Goal: Find specific page/section

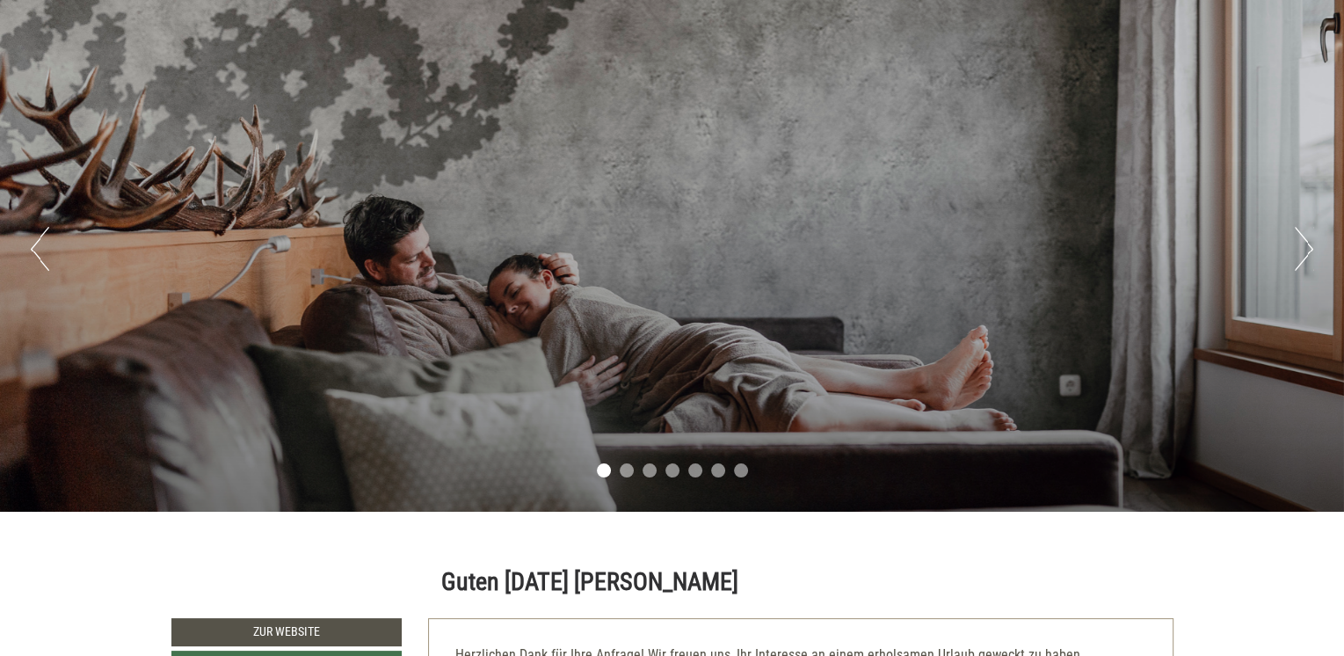
scroll to position [176, 0]
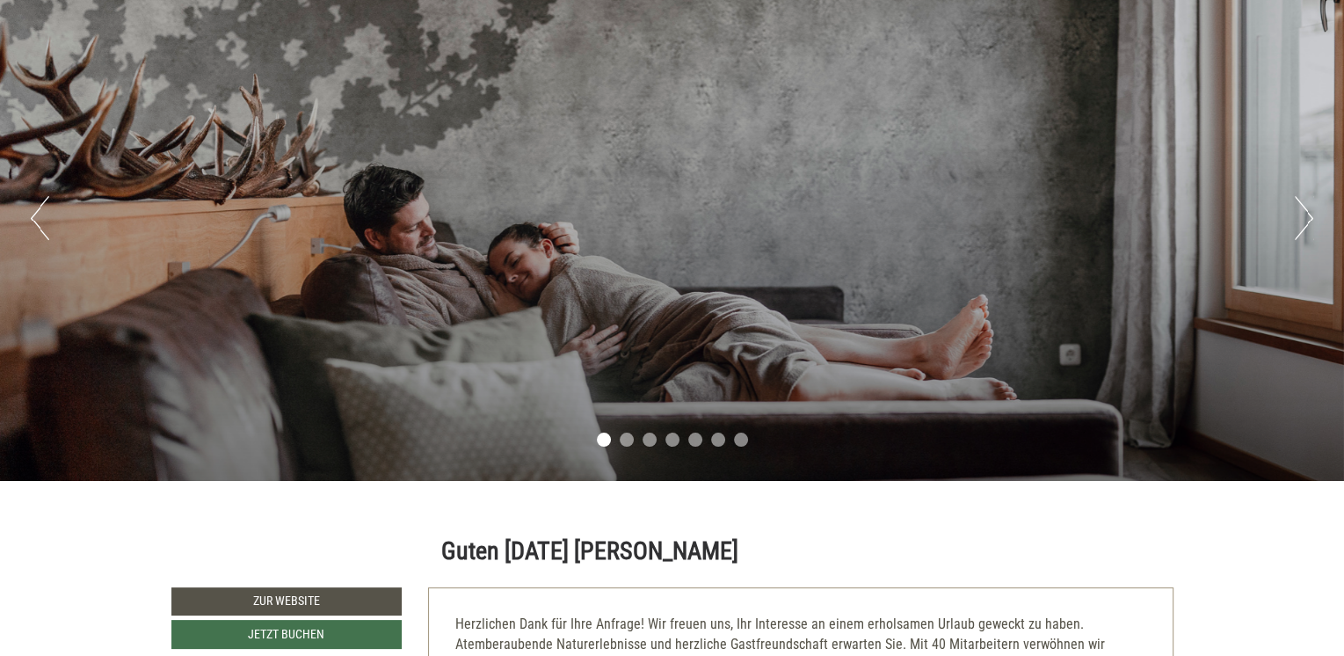
click at [1299, 222] on button "Next" at bounding box center [1304, 218] width 18 height 44
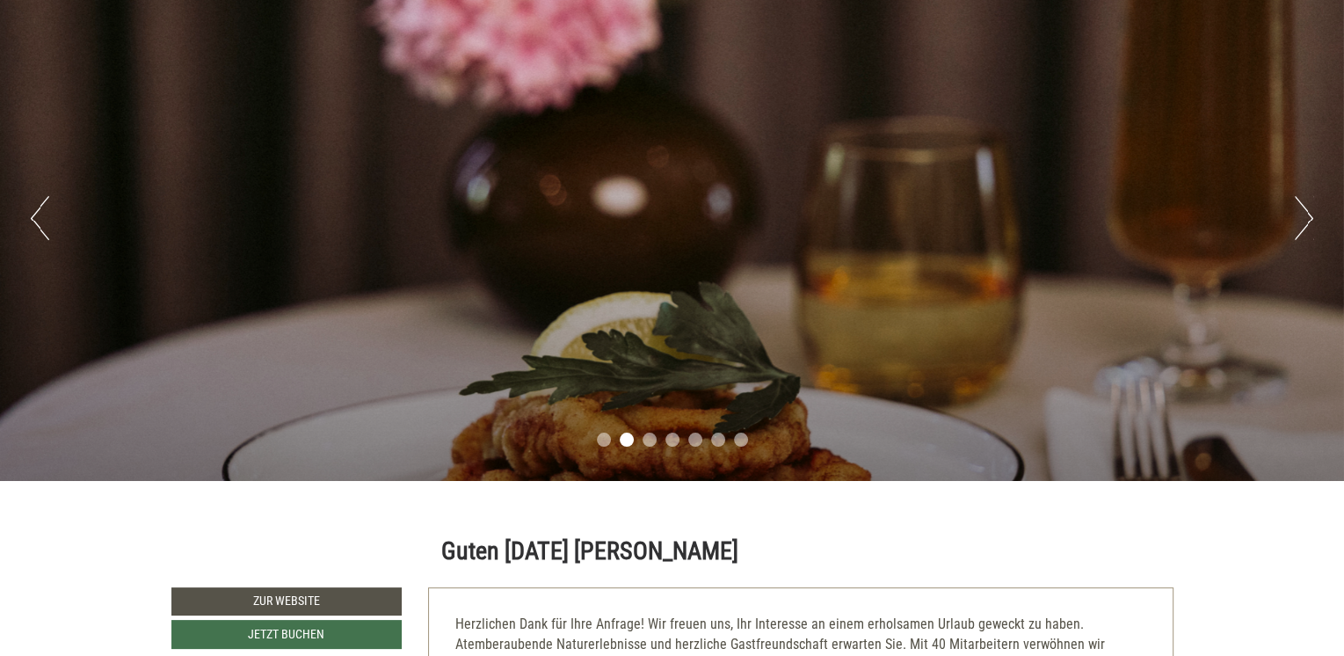
click at [1299, 222] on button "Next" at bounding box center [1304, 218] width 18 height 44
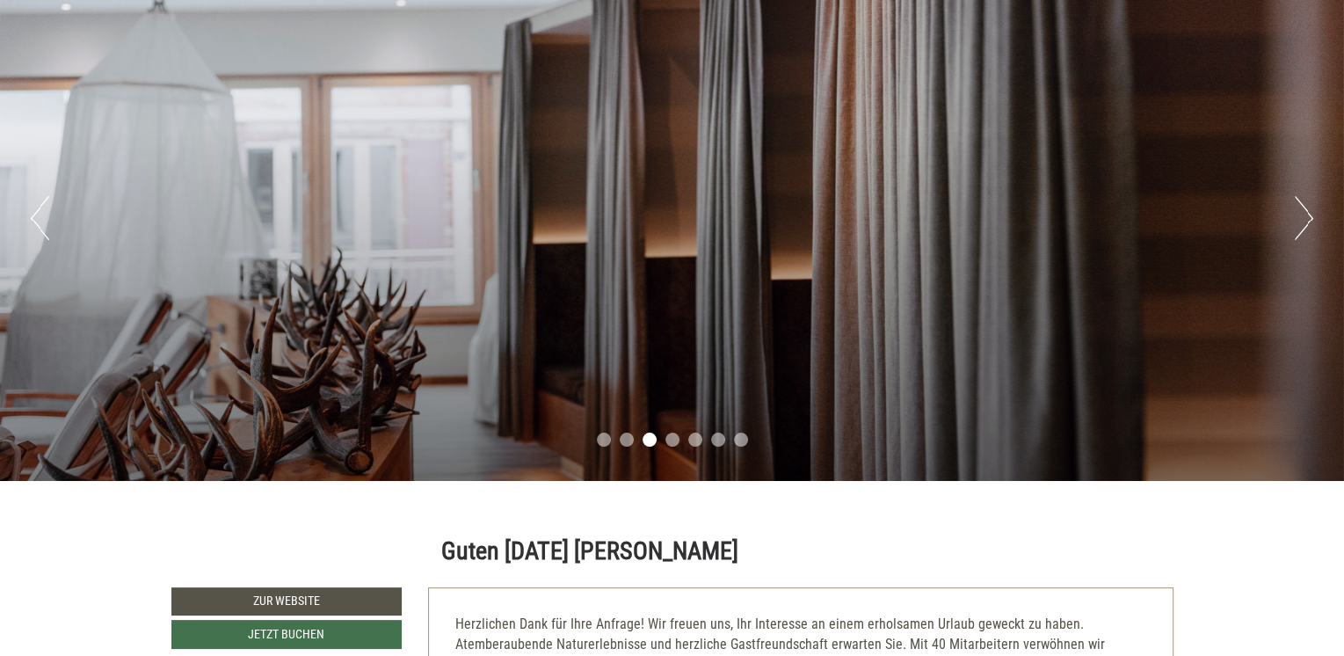
click at [1299, 222] on button "Next" at bounding box center [1304, 218] width 18 height 44
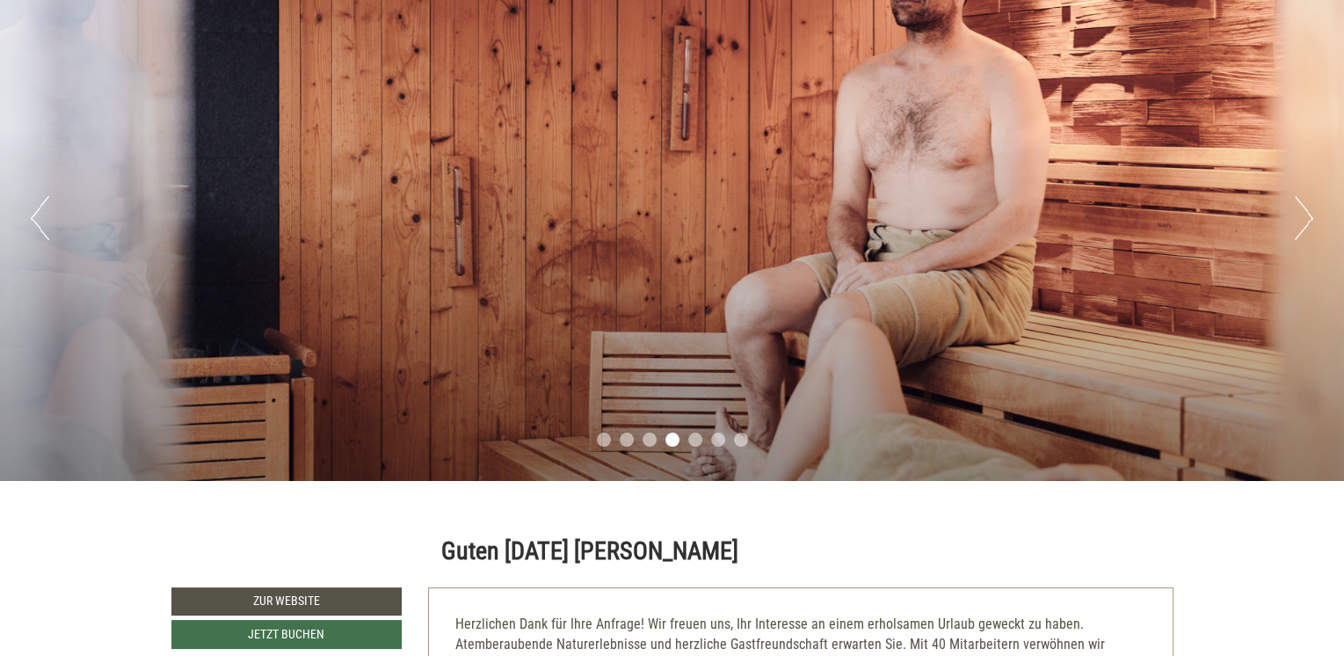
click at [1299, 222] on button "Next" at bounding box center [1304, 218] width 18 height 44
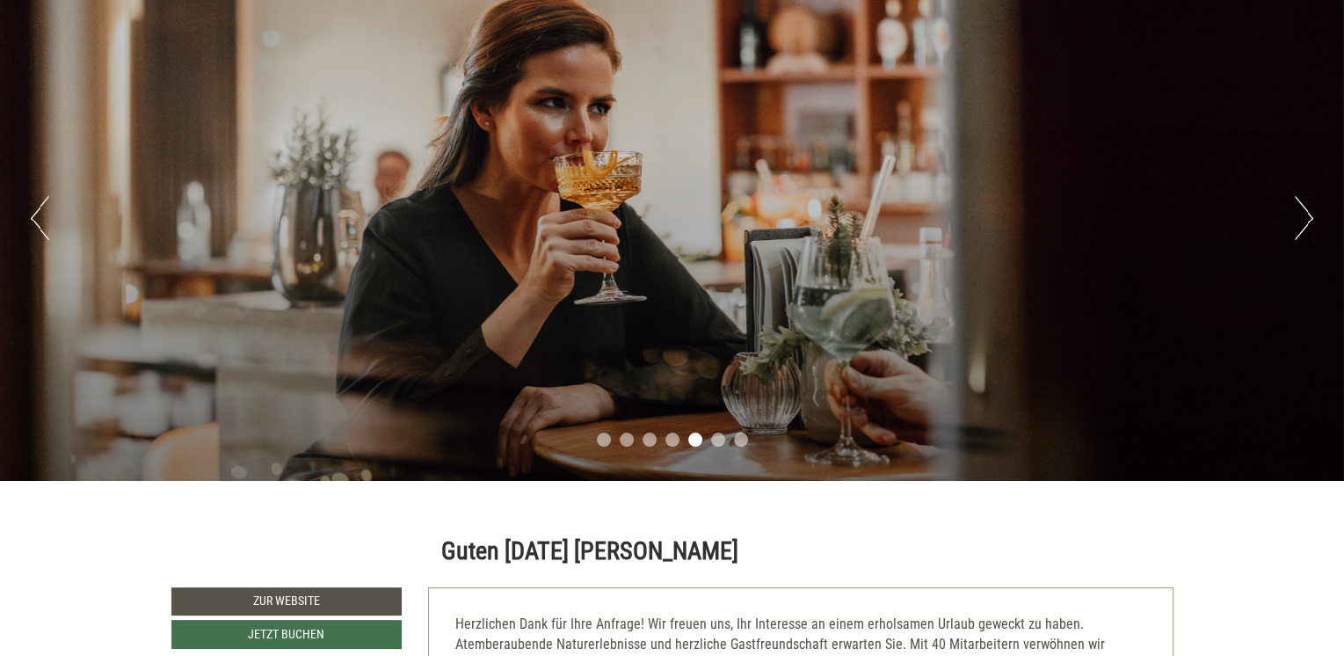
click at [1299, 222] on button "Next" at bounding box center [1304, 218] width 18 height 44
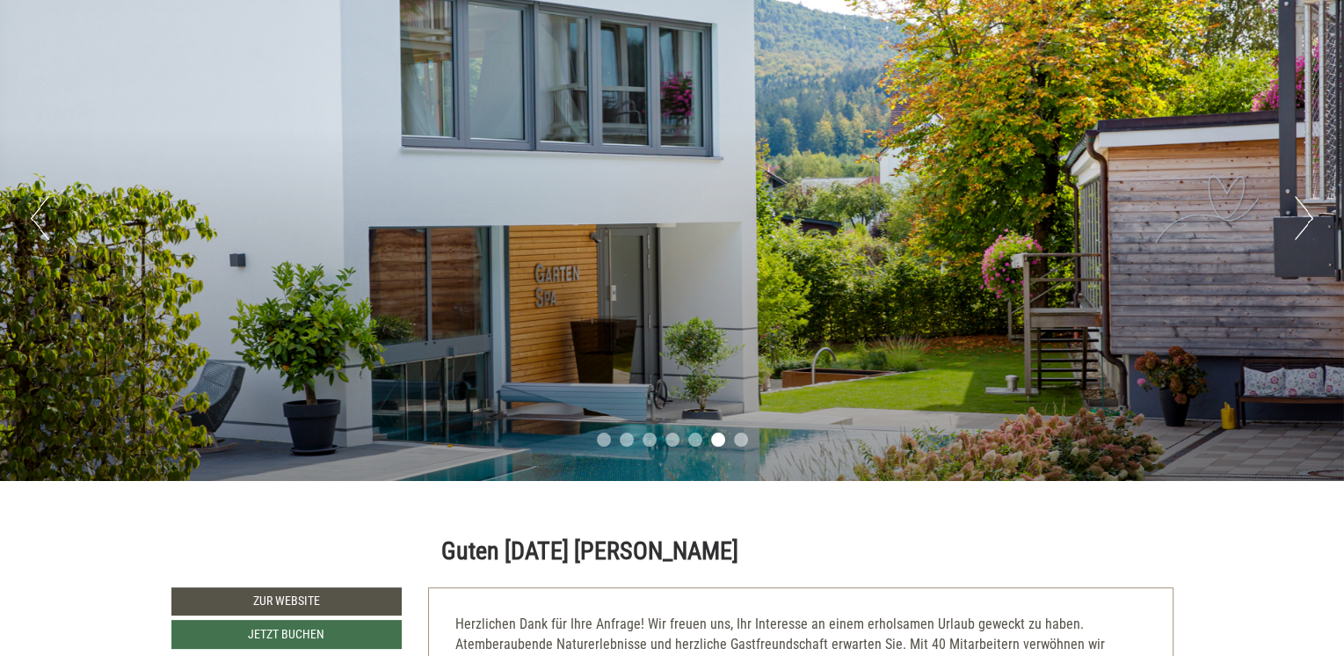
click at [1299, 222] on button "Next" at bounding box center [1304, 218] width 18 height 44
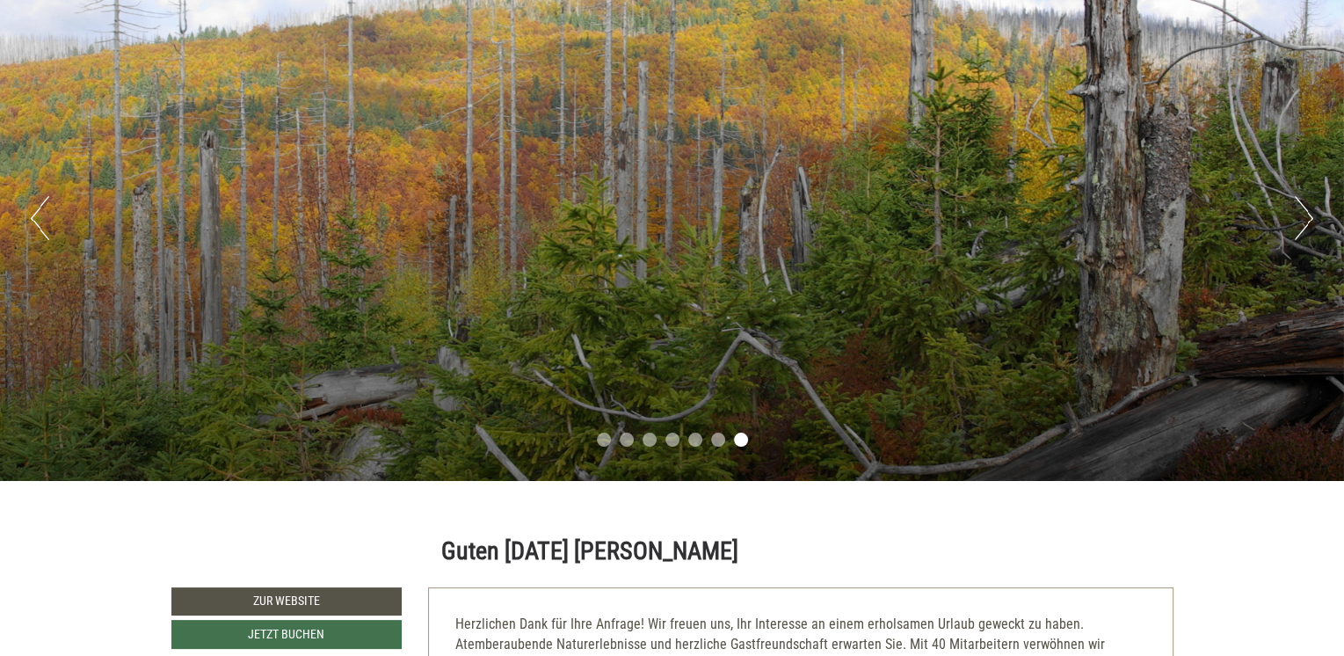
click at [1299, 222] on button "Next" at bounding box center [1304, 218] width 18 height 44
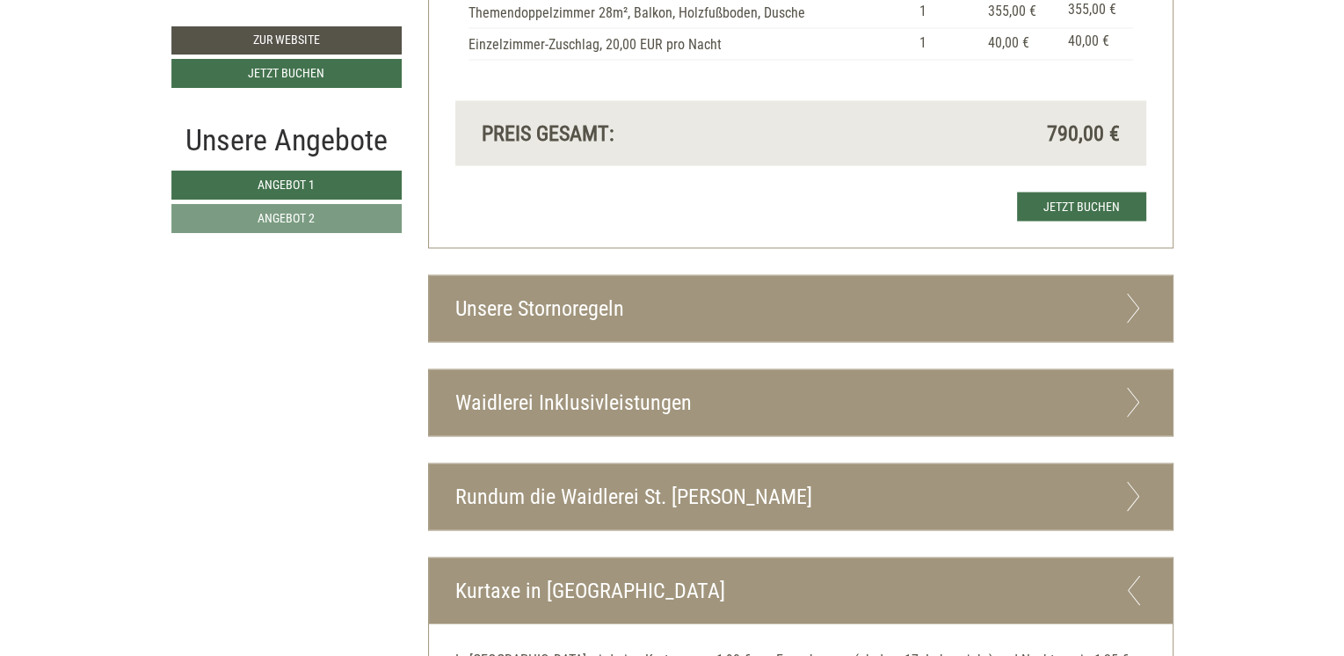
scroll to position [3252, 0]
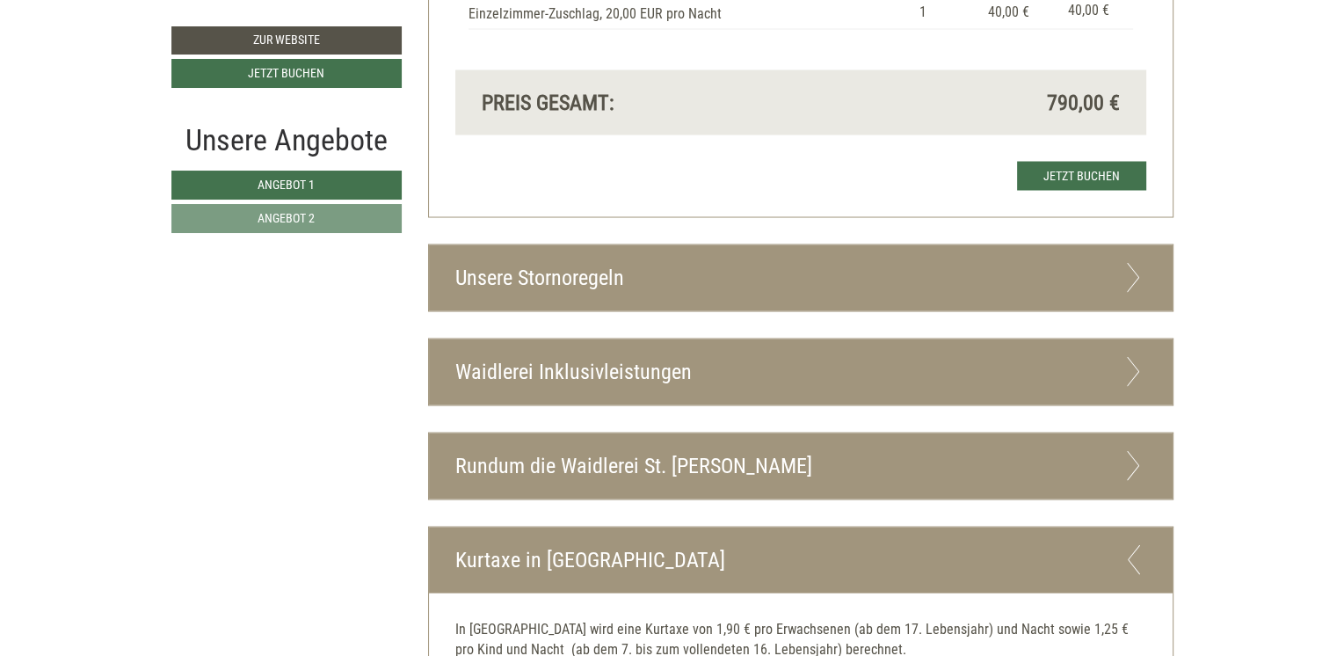
click at [1124, 370] on icon at bounding box center [1133, 371] width 25 height 30
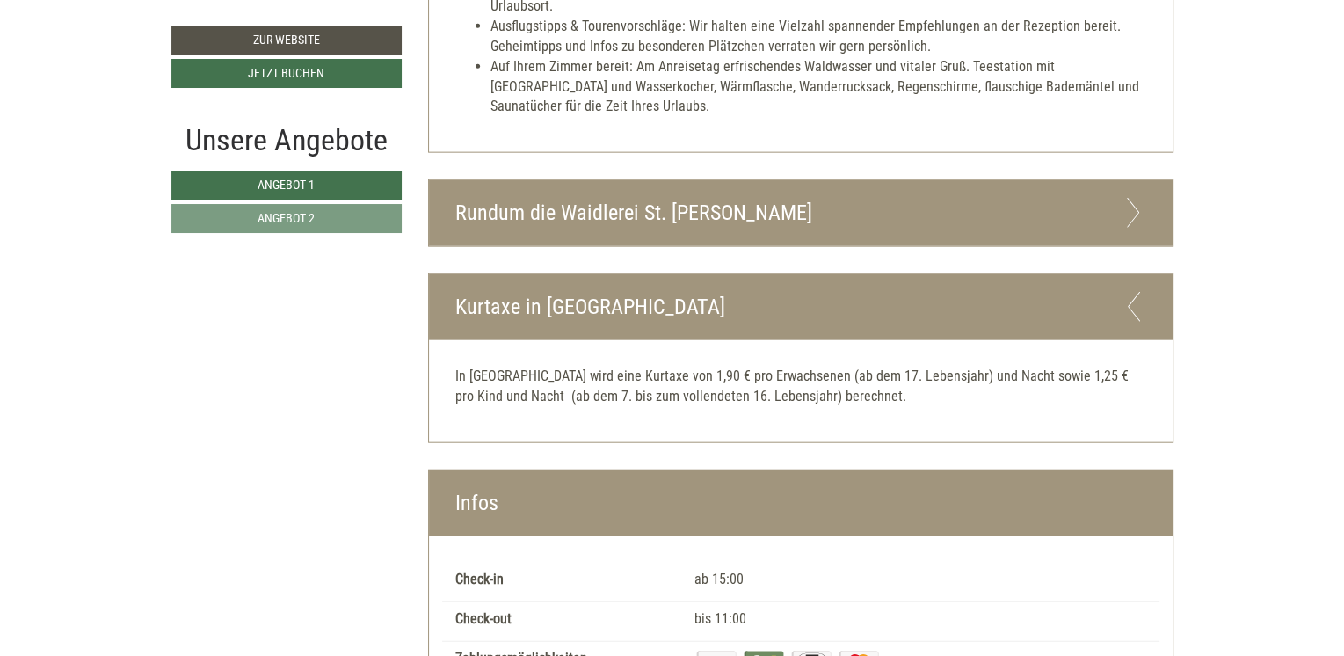
scroll to position [4131, 0]
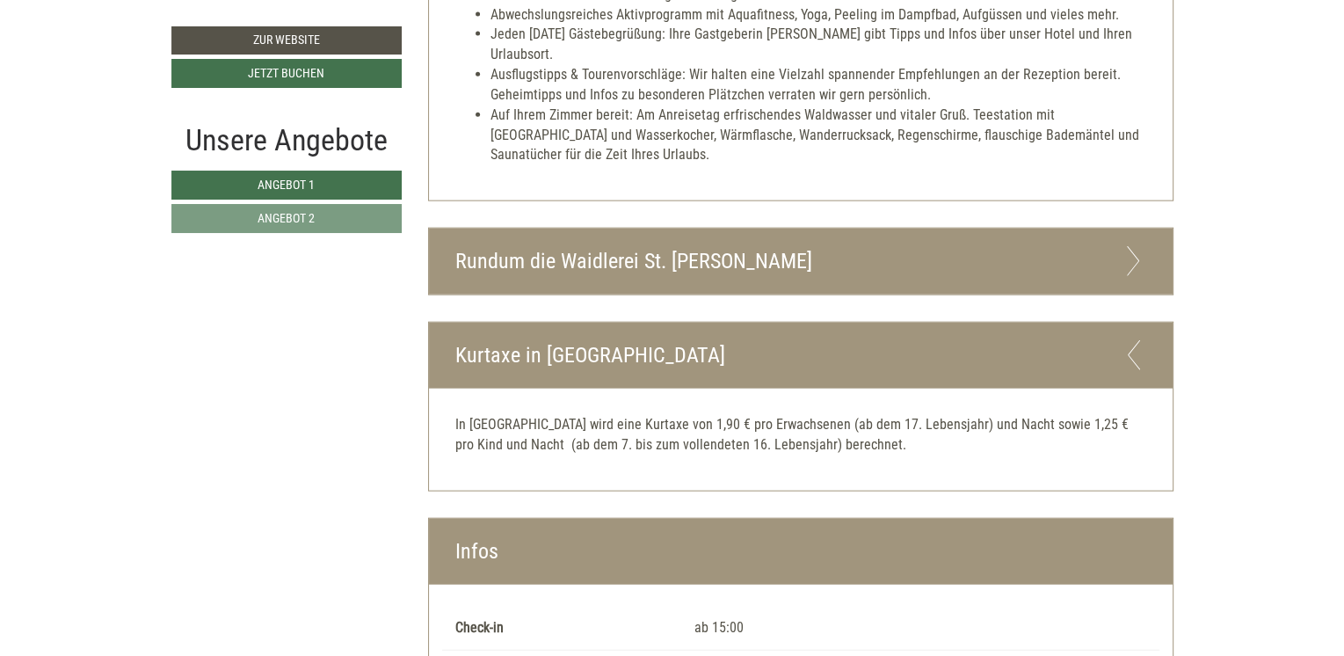
click at [1132, 258] on icon at bounding box center [1133, 261] width 25 height 30
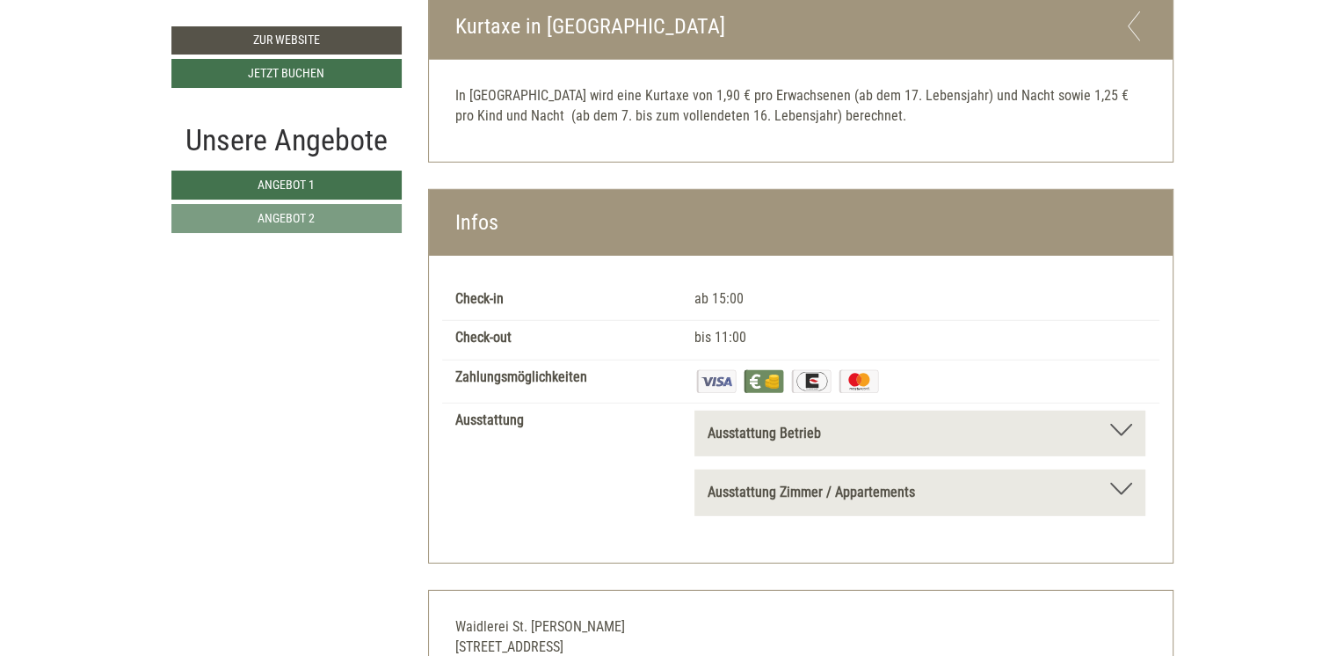
scroll to position [5185, 0]
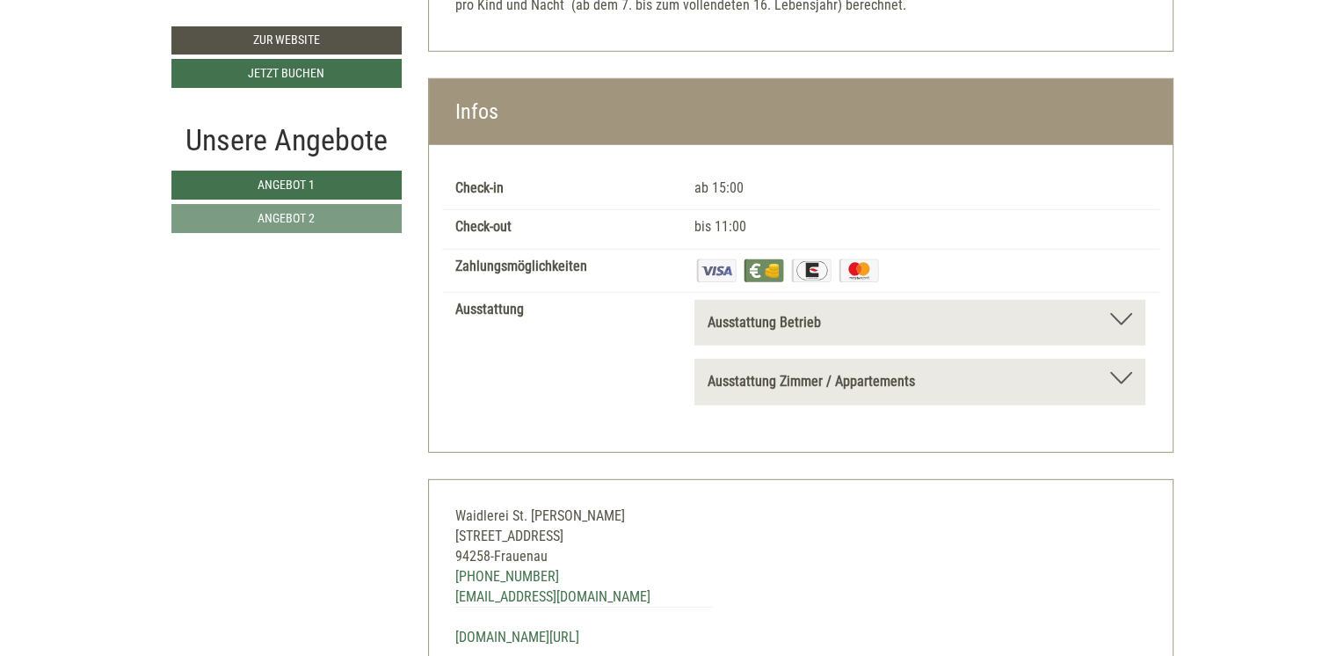
click at [1122, 323] on div "Ausstattung Betrieb" at bounding box center [919, 323] width 425 height 20
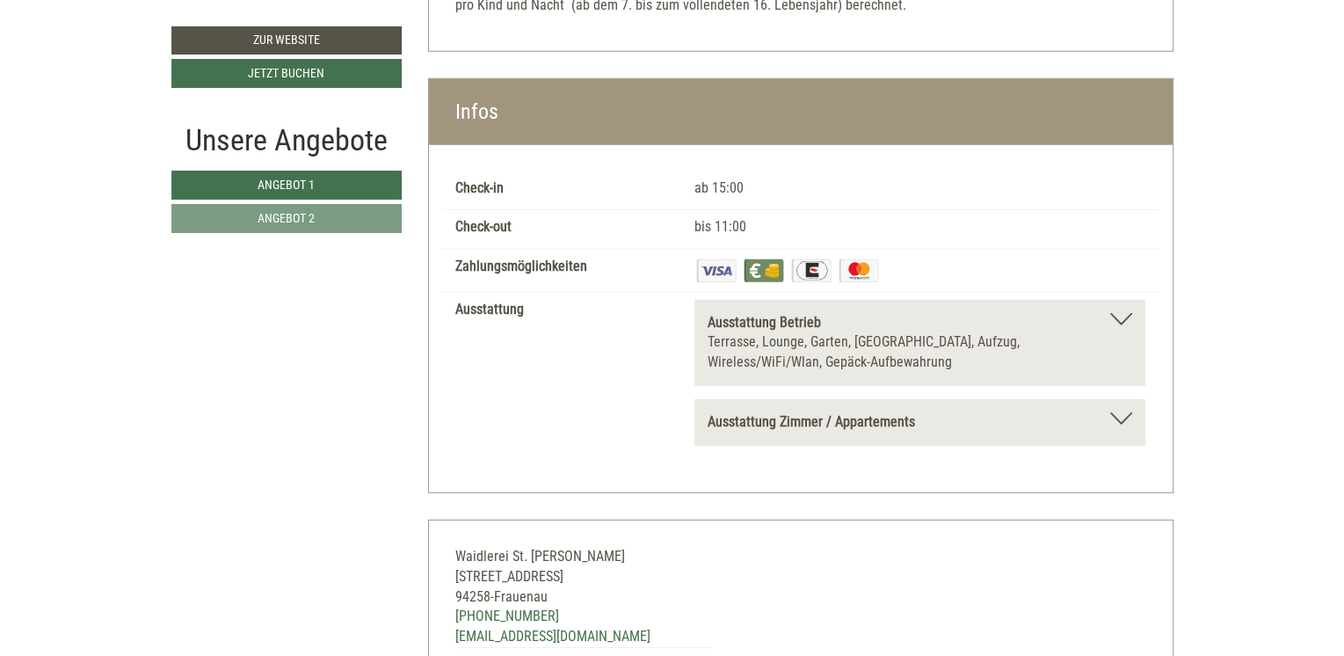
click at [1118, 418] on div at bounding box center [1121, 418] width 22 height 12
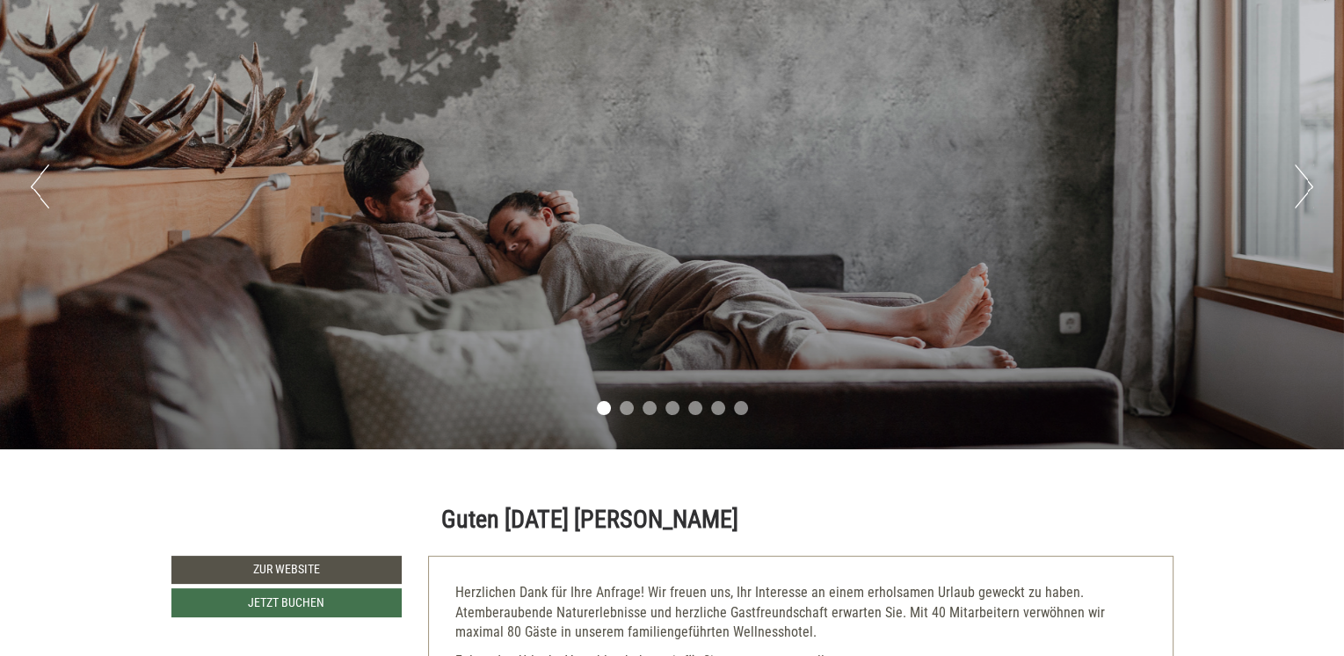
scroll to position [0, 0]
